Goal: Information Seeking & Learning: Find specific page/section

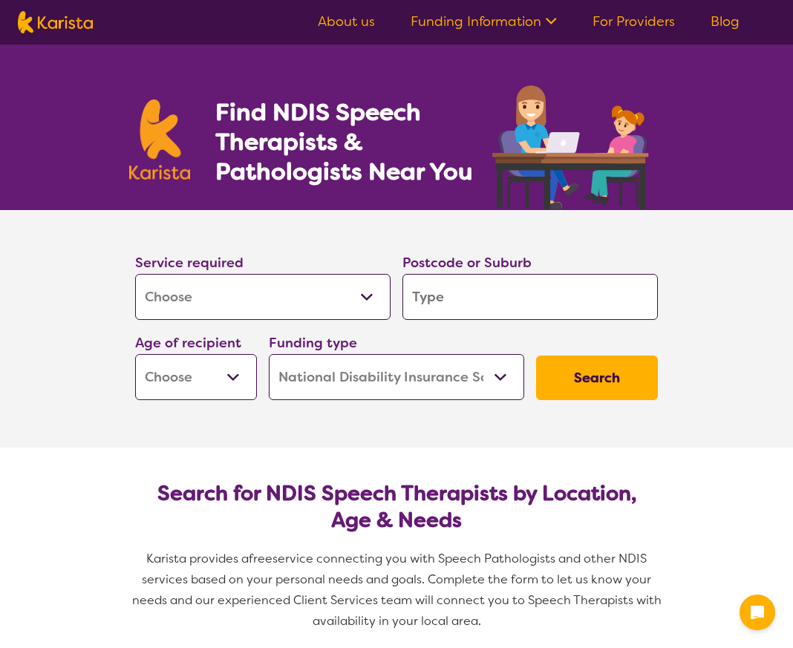
select select "[MEDICAL_DATA]"
select select "NDIS"
select select "[MEDICAL_DATA]"
select select "NDIS"
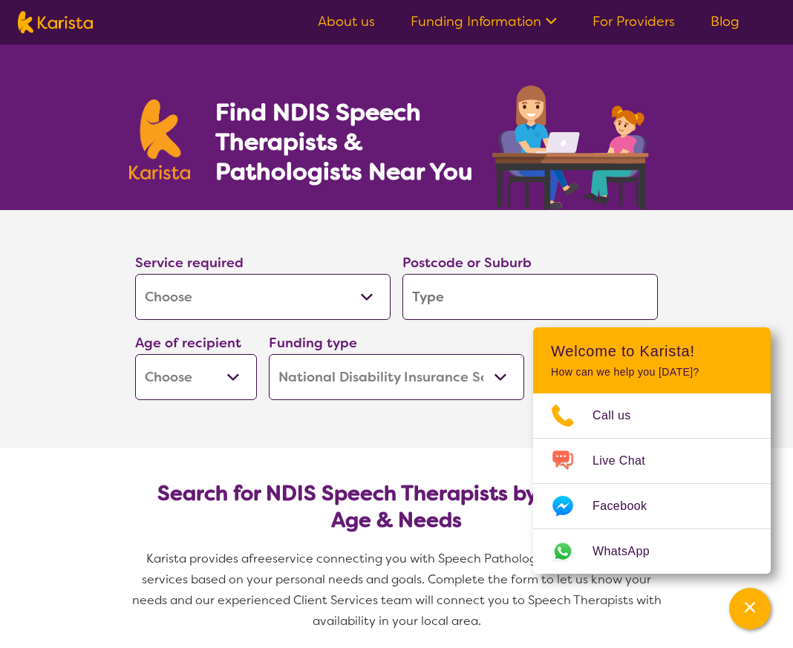
click at [418, 305] on input "search" at bounding box center [529, 297] width 255 height 46
type input "3"
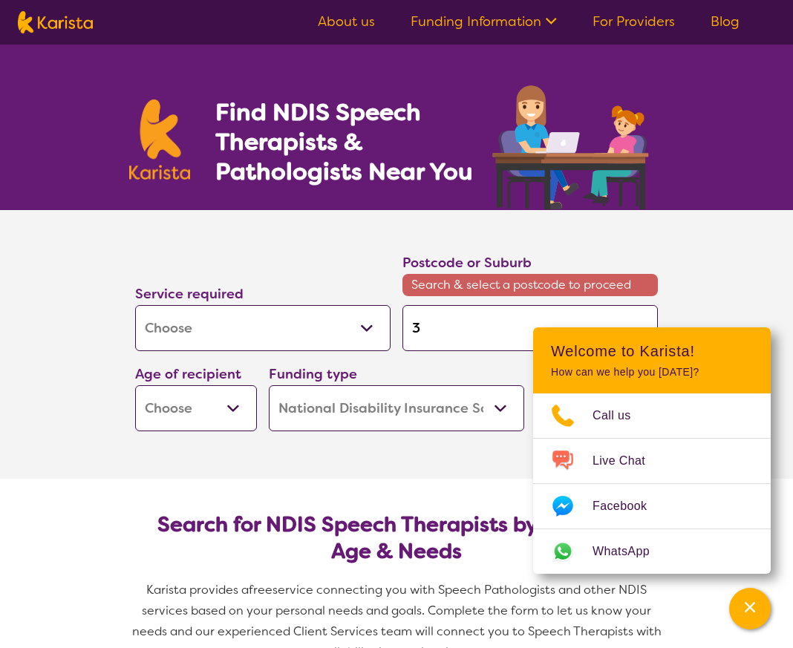
type input "31"
type input "317"
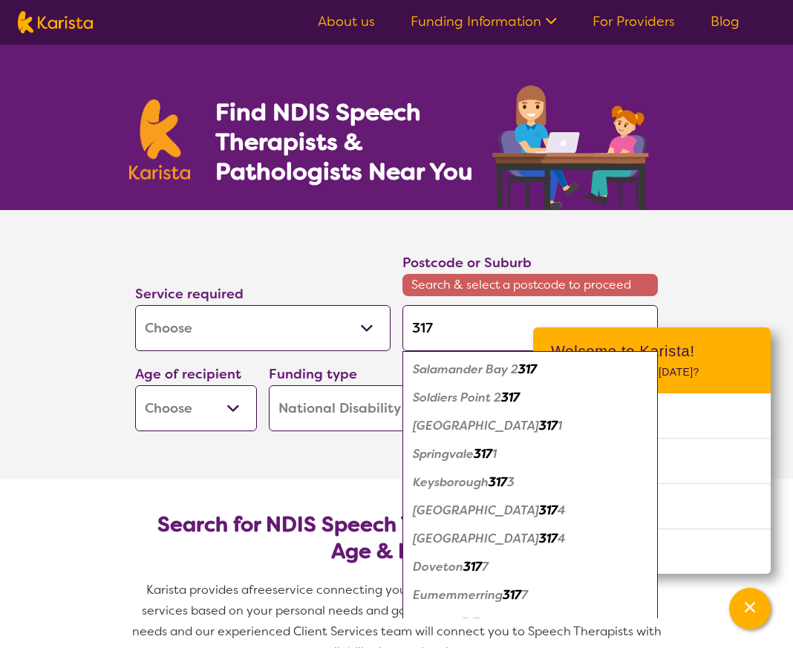
type input "3175"
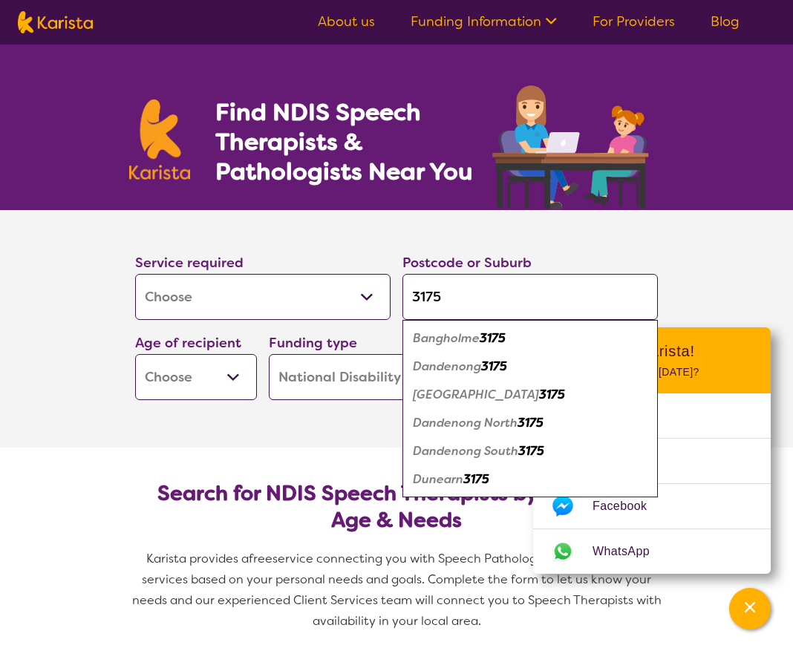
type input "3175"
click at [481, 370] on em "Dandenong" at bounding box center [447, 367] width 68 height 16
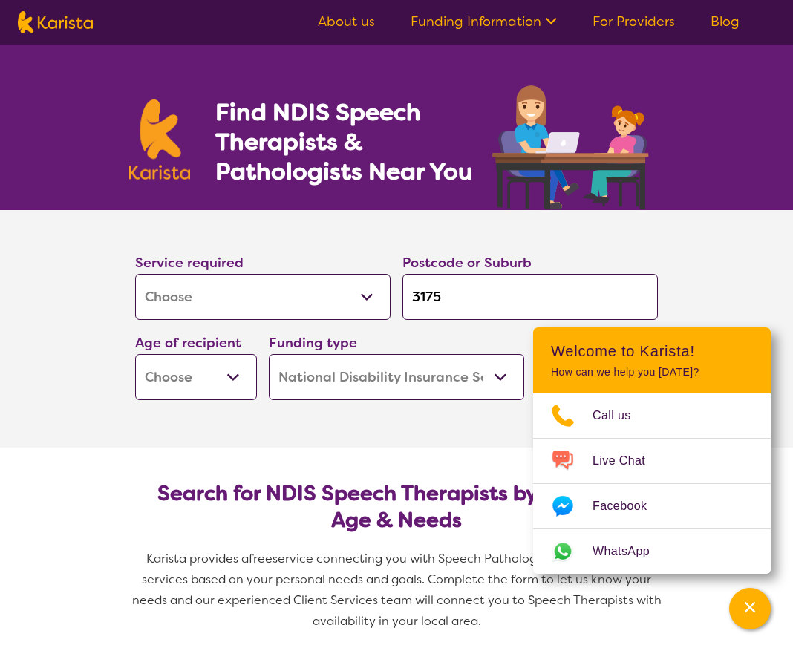
click at [163, 372] on select "Early Childhood - 0 to 9 Child - 10 to 11 Adolescent - 12 to 17 Adult - 18 to 6…" at bounding box center [196, 377] width 122 height 46
select select "EC"
click at [135, 354] on select "Early Childhood - 0 to 9 Child - 10 to 11 Adolescent - 12 to 17 Adult - 18 to 6…" at bounding box center [196, 377] width 122 height 46
select select "EC"
click at [357, 372] on select "Home Care Package (HCP) National Disability Insurance Scheme (NDIS) I don't know" at bounding box center [396, 377] width 255 height 46
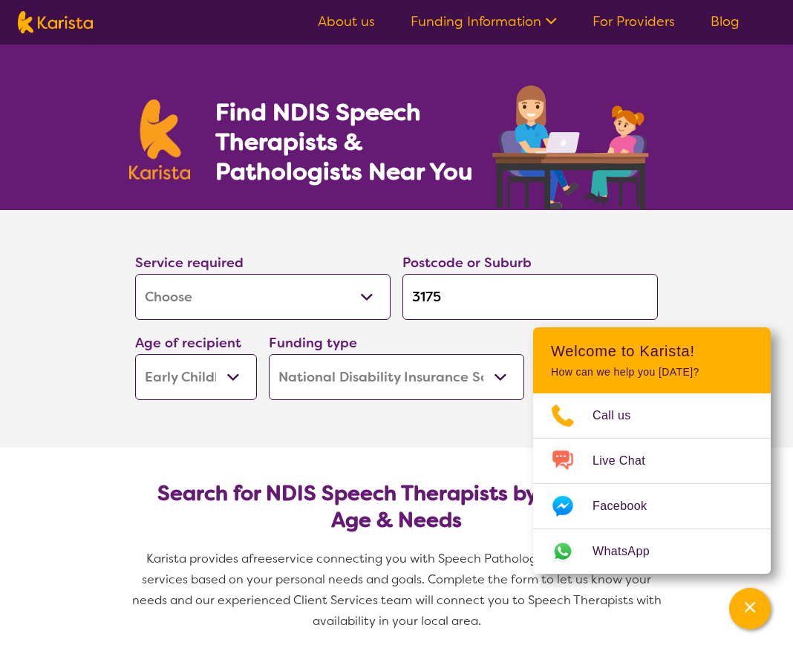
select select "i-don-t-know"
click at [269, 354] on select "Home Care Package (HCP) National Disability Insurance Scheme (NDIS) I don't know" at bounding box center [396, 377] width 255 height 46
select select "i-don-t-know"
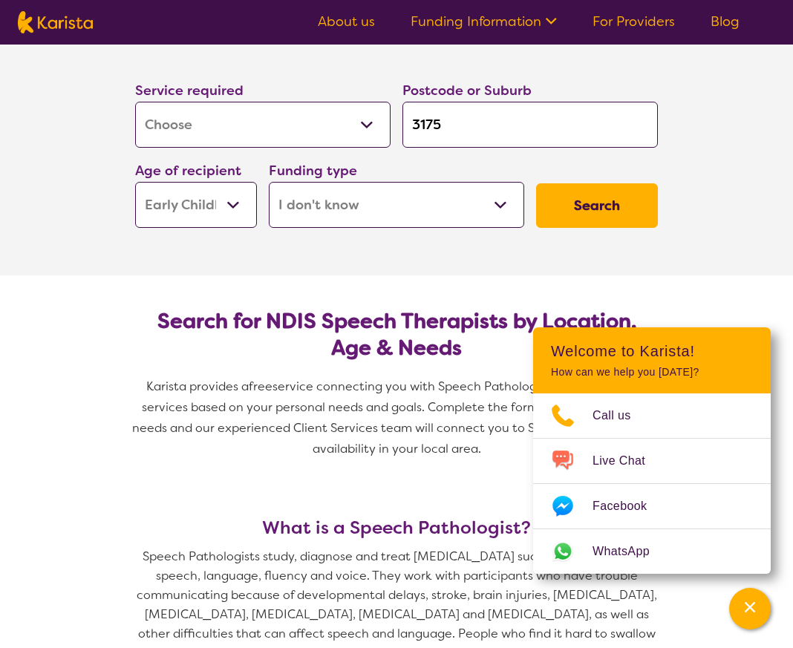
scroll to position [223, 0]
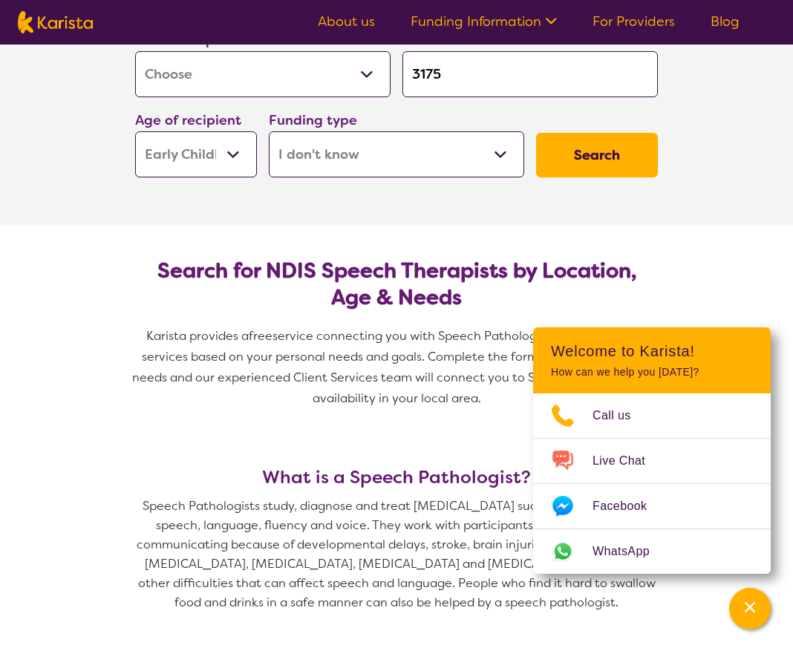
click at [615, 162] on button "Search" at bounding box center [597, 155] width 122 height 45
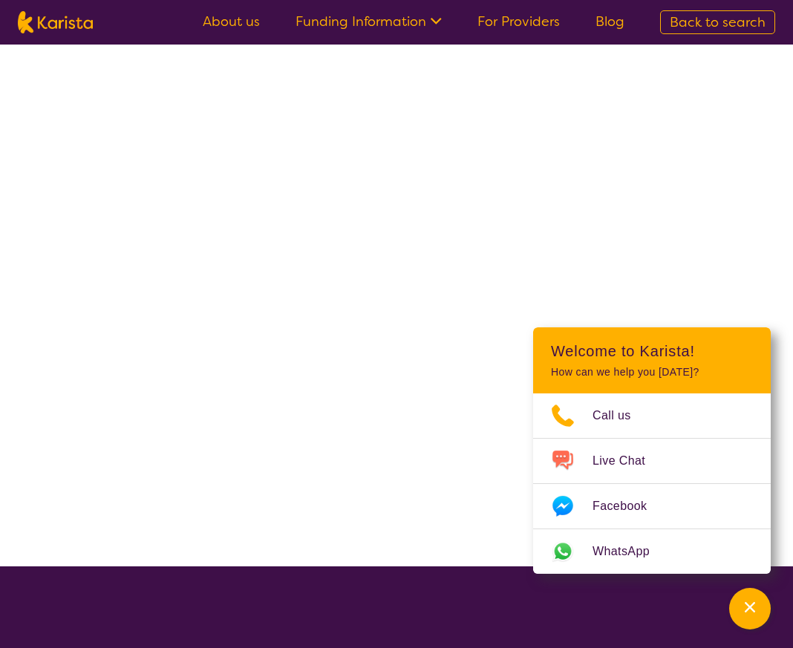
select select "[MEDICAL_DATA]"
select select "EC"
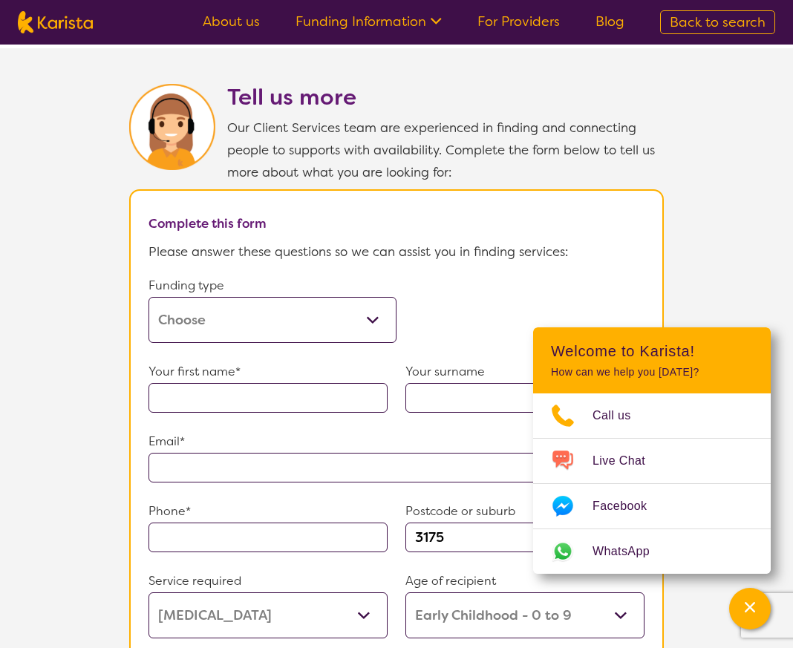
scroll to position [742, 0]
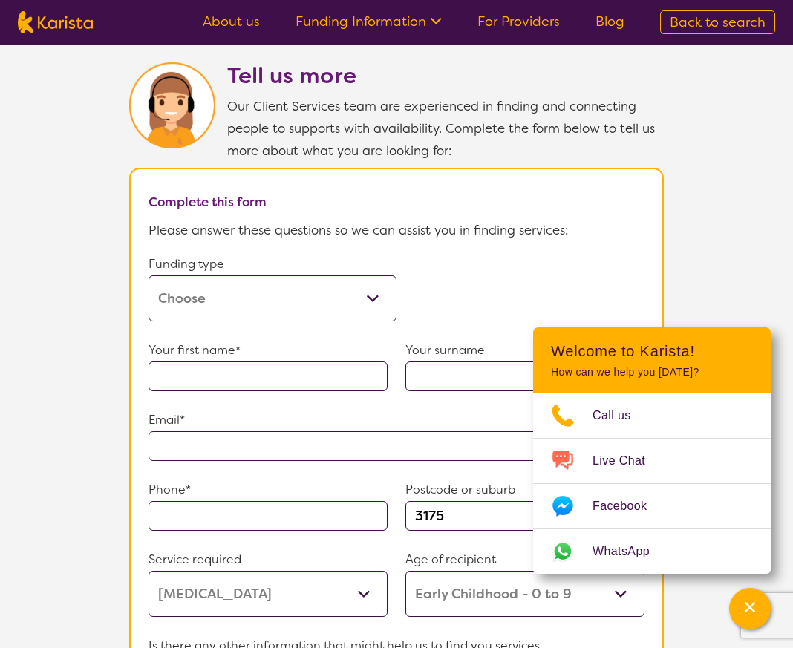
click at [212, 283] on select "Home Care Package (HCP) Home Care Package - Level 1 Home Care Package - Level 2…" at bounding box center [272, 298] width 248 height 46
click at [209, 288] on select "Home Care Package (HCP) Home Care Package - Level 1 Home Care Package - Level 2…" at bounding box center [272, 298] width 248 height 46
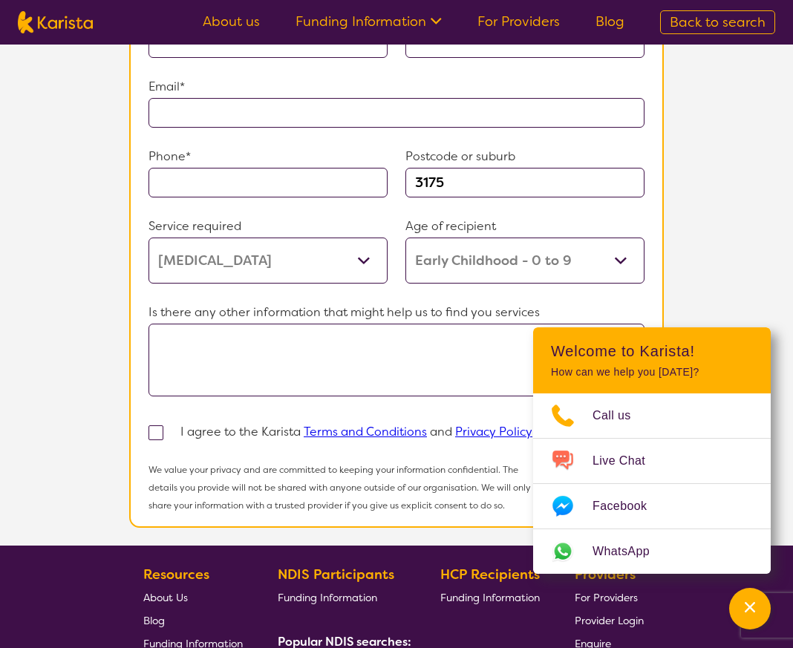
scroll to position [1188, 0]
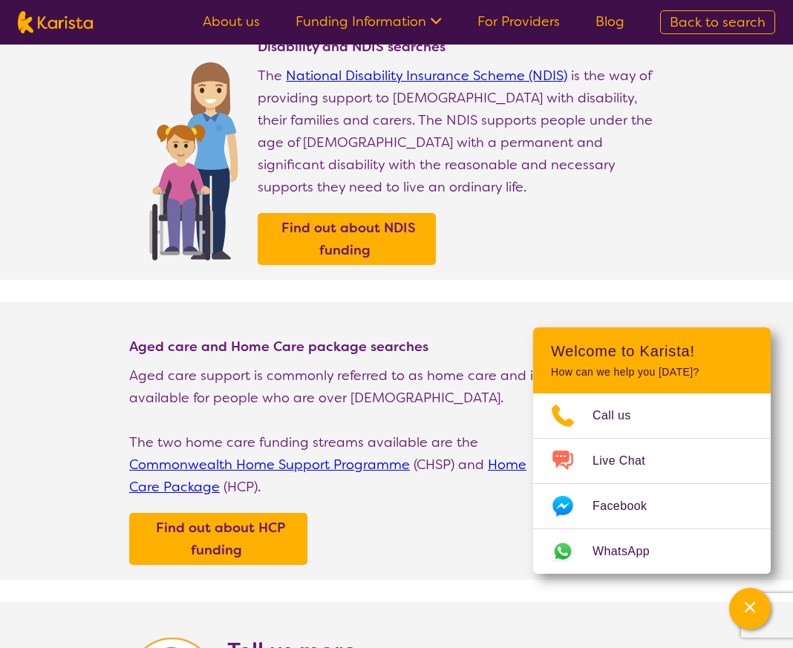
select select "[MEDICAL_DATA]"
select select "EC"
select select "NDIS"
select select "[MEDICAL_DATA]"
select select "EC"
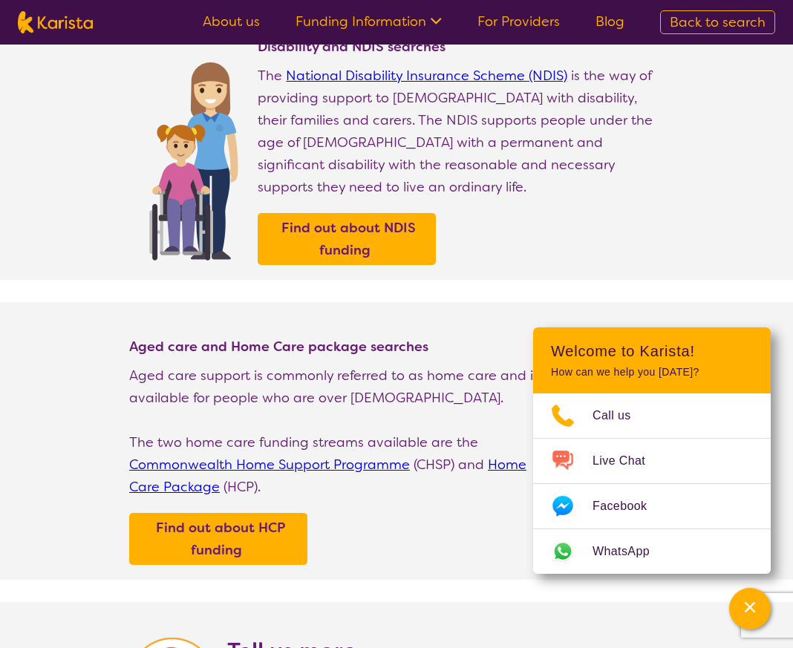
select select "NDIS"
